Goal: Transaction & Acquisition: Purchase product/service

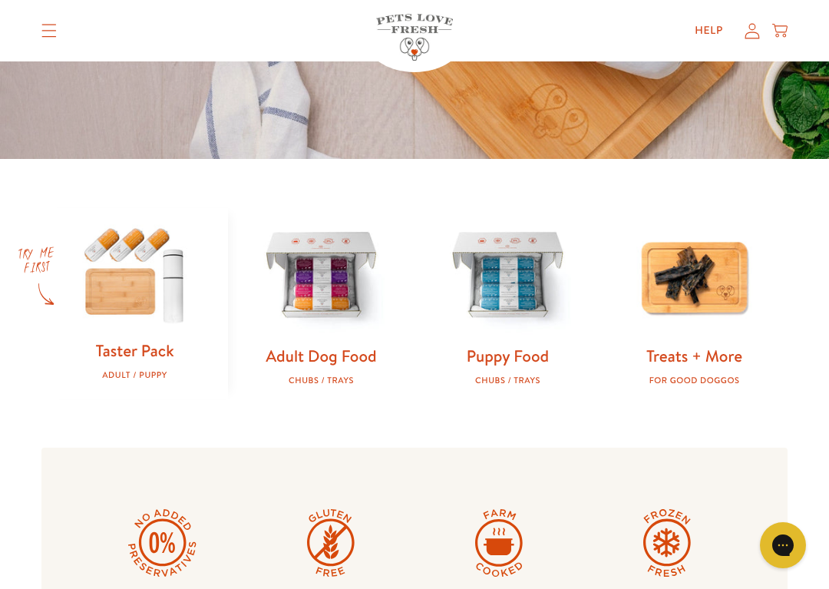
scroll to position [354, 0]
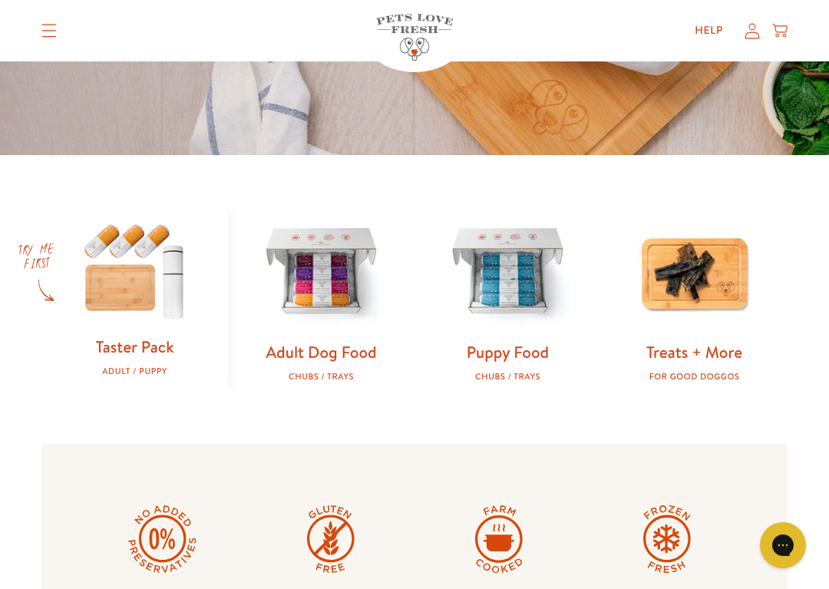
click at [327, 284] on img at bounding box center [321, 272] width 137 height 137
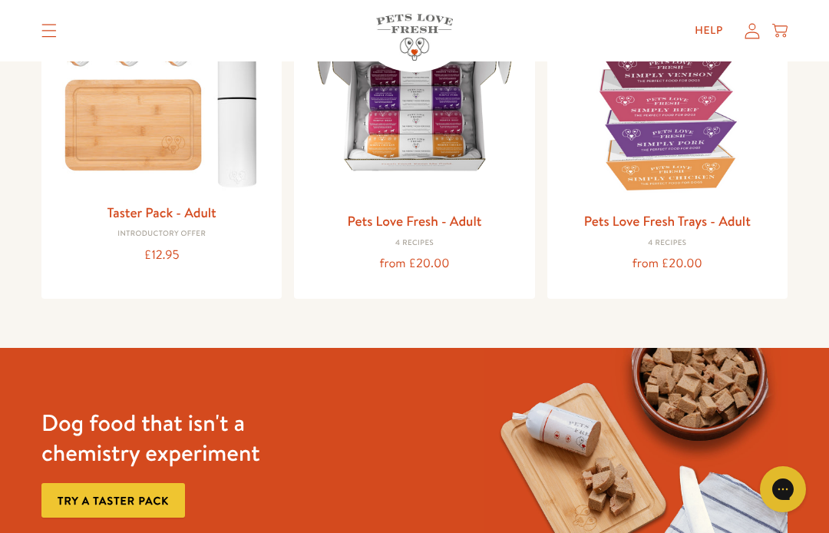
scroll to position [255, 0]
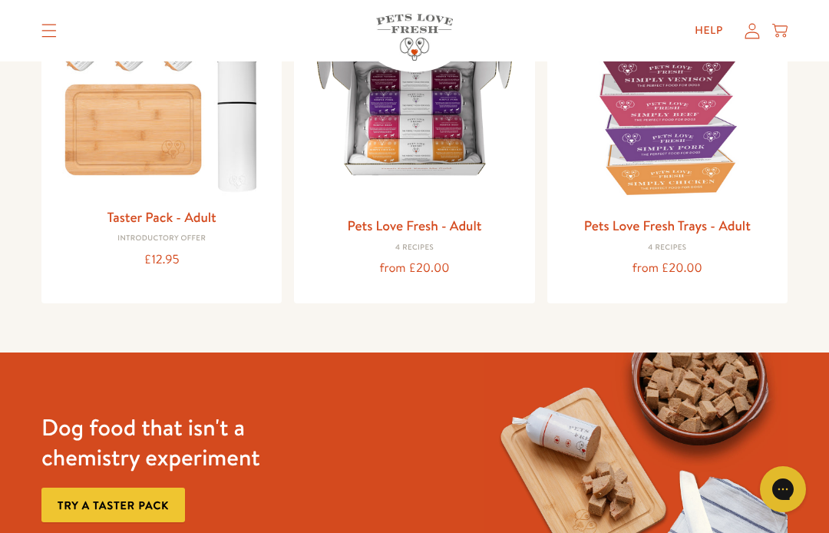
click at [414, 130] on img at bounding box center [414, 100] width 216 height 216
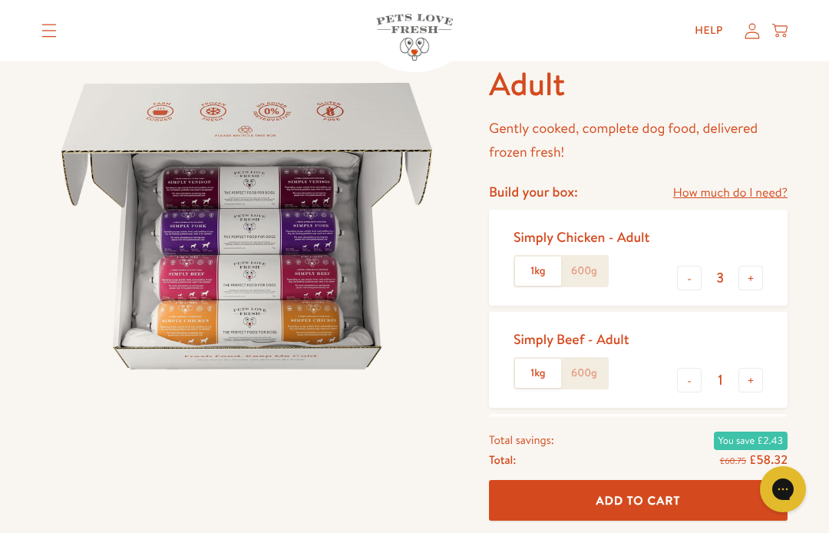
scroll to position [122, 0]
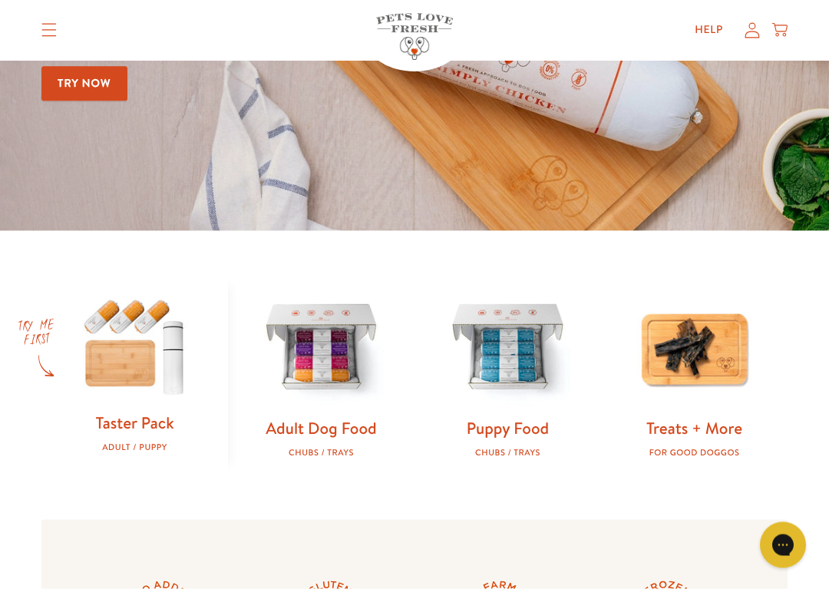
scroll to position [281, 0]
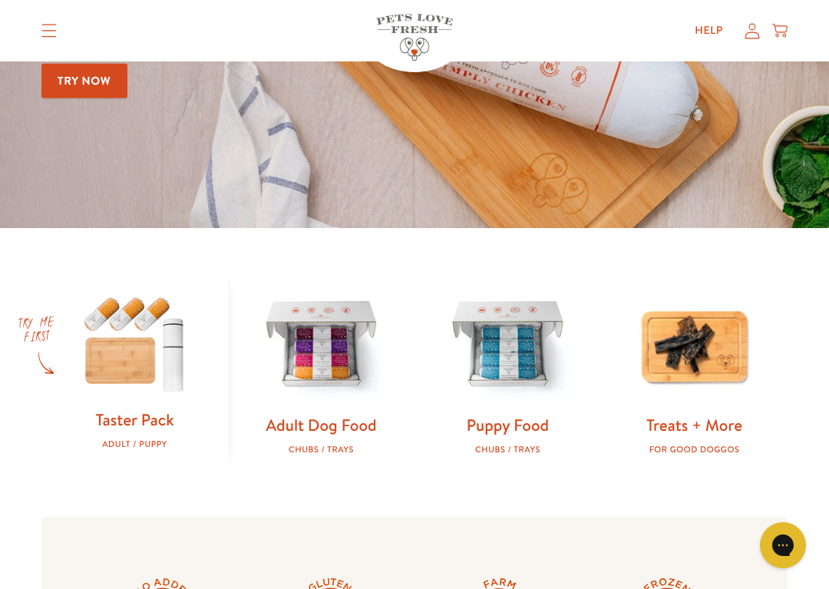
click at [303, 340] on img at bounding box center [321, 345] width 137 height 137
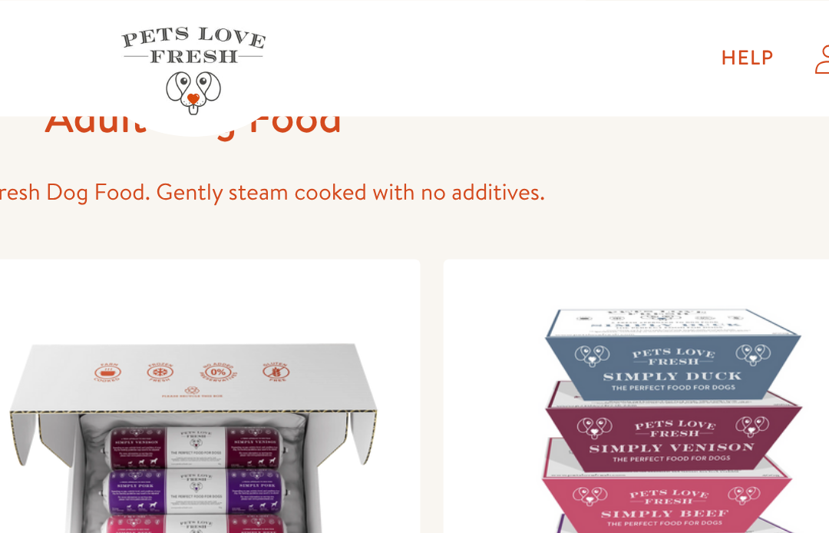
scroll to position [92, 0]
